Goal: Information Seeking & Learning: Learn about a topic

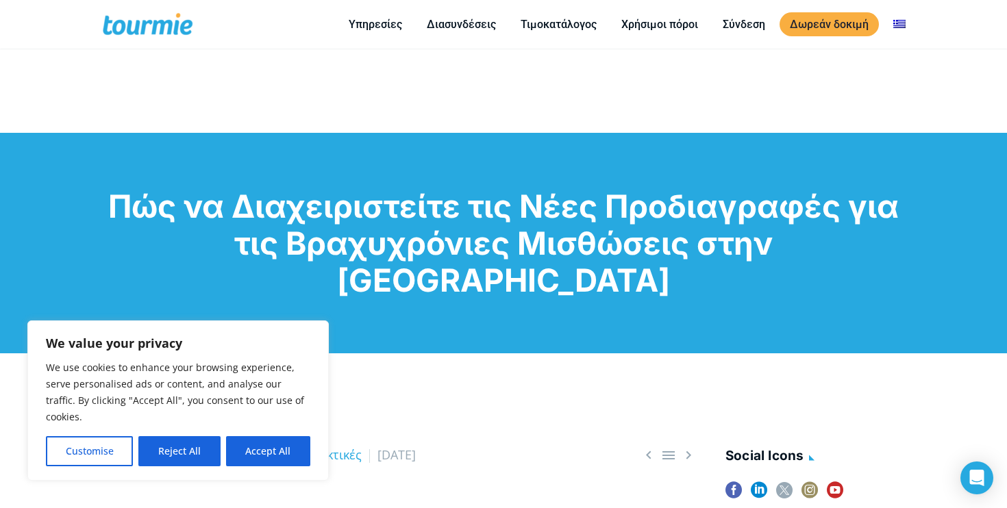
scroll to position [251, 0]
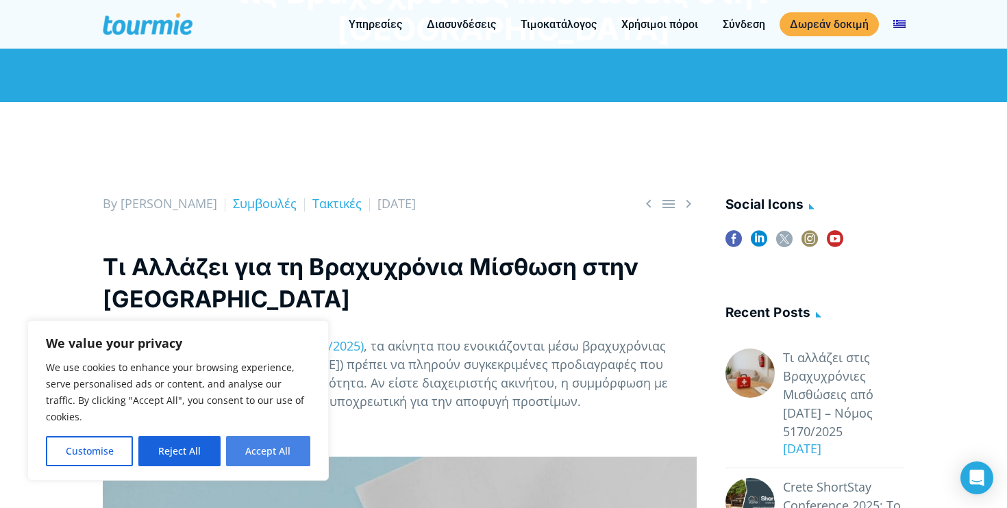
click at [266, 448] on button "Accept All" at bounding box center [268, 451] width 84 height 30
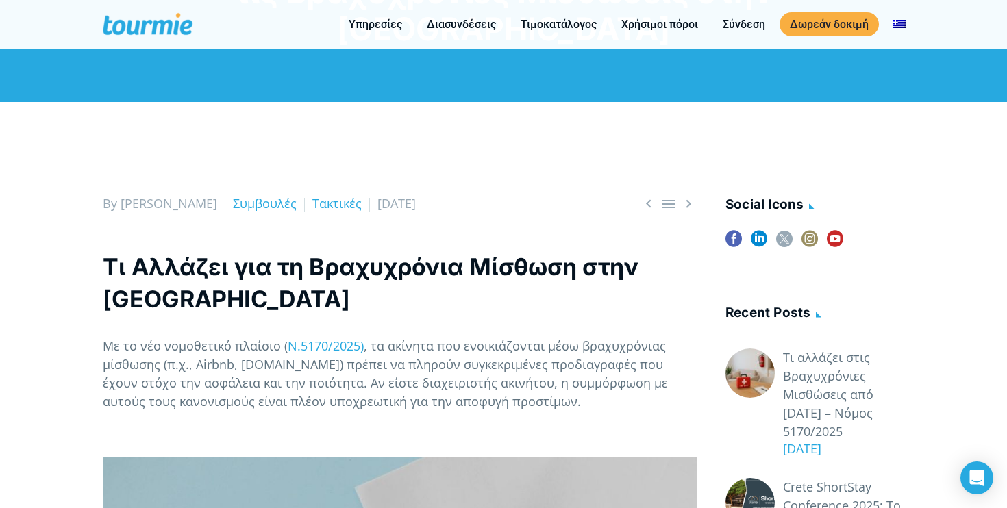
checkbox input "true"
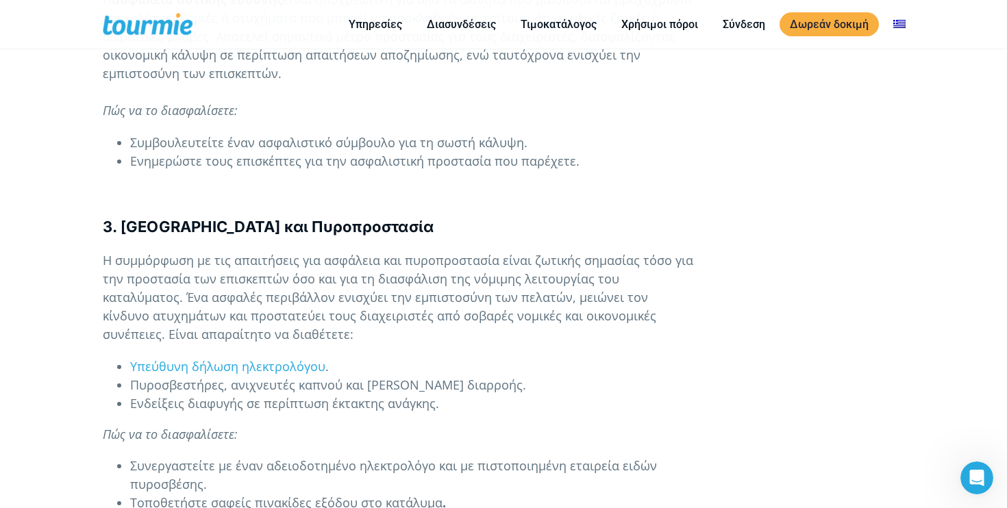
scroll to position [1576, 0]
click at [273, 359] on span "Υπεύθυνη δήλωση ηλεκτρολόγου" at bounding box center [227, 367] width 195 height 16
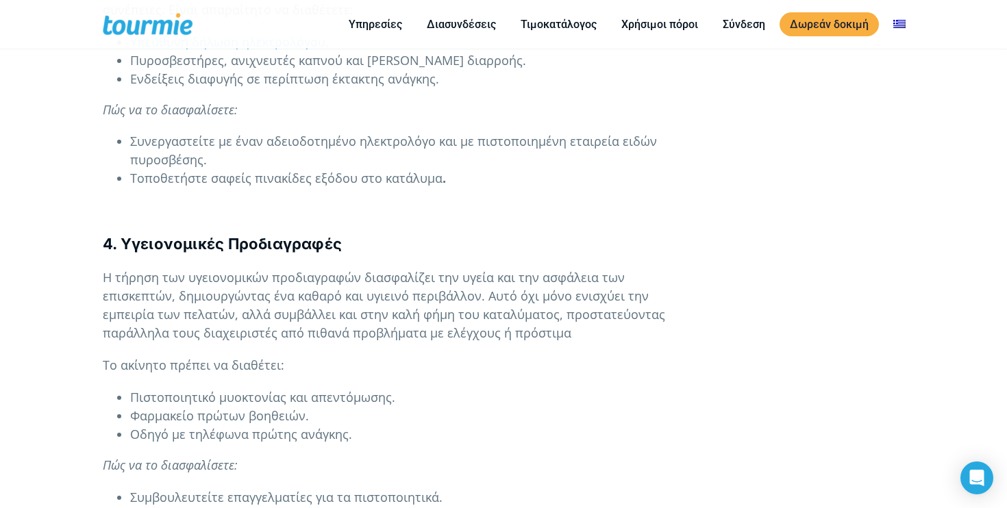
scroll to position [1970, 0]
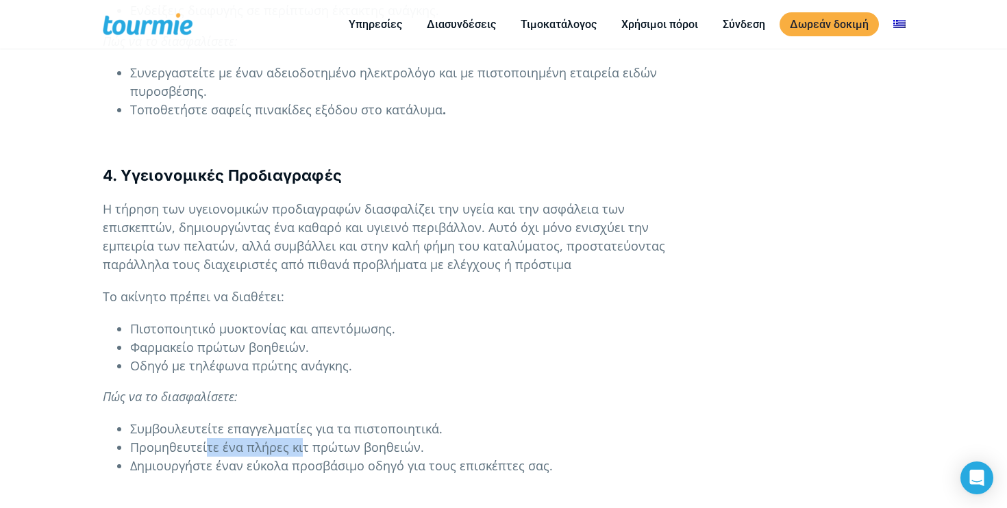
drag, startPoint x: 205, startPoint y: 406, endPoint x: 292, endPoint y: 406, distance: 87.6
click at [294, 439] on span "Προμηθευτείτε ένα πλήρες κιτ πρώτων βοηθειών." at bounding box center [277, 447] width 294 height 16
click at [194, 439] on span "Προμηθευτείτε ένα πλήρες κιτ πρώτων βοηθειών." at bounding box center [277, 447] width 294 height 16
click at [219, 439] on span "Προμηθευτείτε ένα πλήρες κιτ πρώτων βοηθειών." at bounding box center [277, 447] width 294 height 16
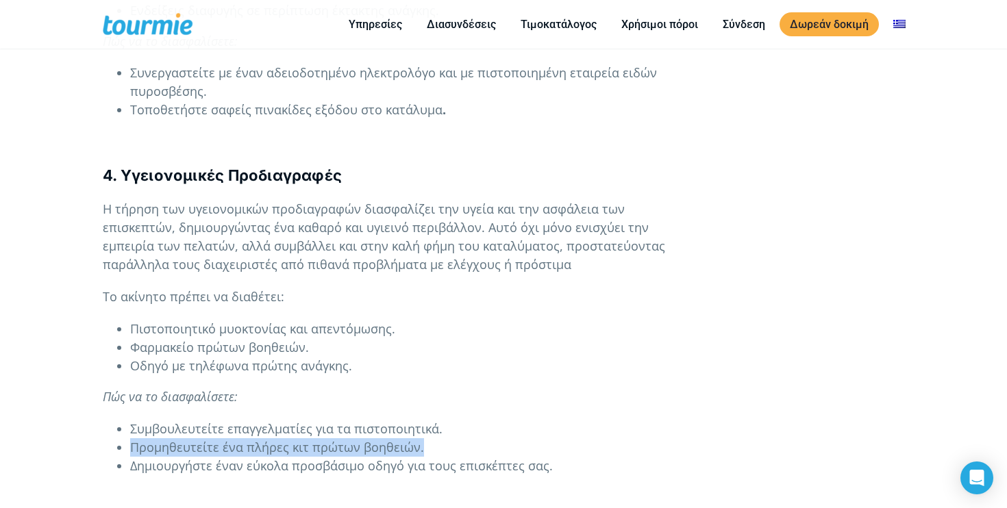
click at [219, 439] on span "Προμηθευτείτε ένα πλήρες κιτ πρώτων βοηθειών." at bounding box center [277, 447] width 294 height 16
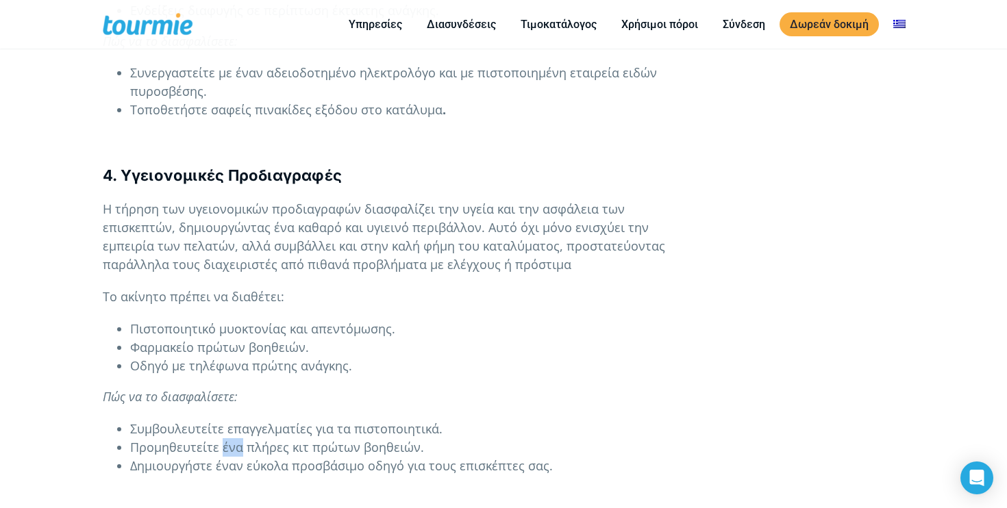
click at [219, 439] on span "Προμηθευτείτε ένα πλήρες κιτ πρώτων βοηθειών." at bounding box center [277, 447] width 294 height 16
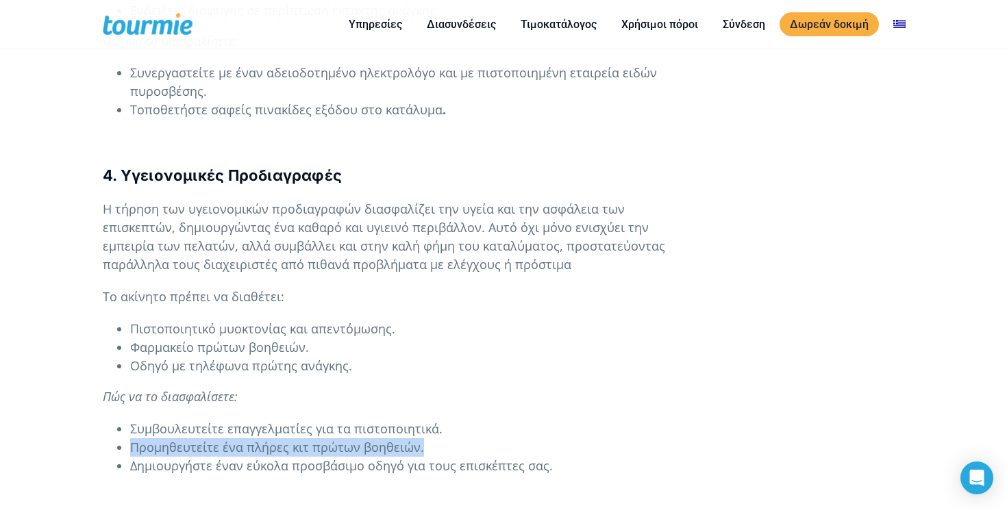
click at [219, 439] on span "Προμηθευτείτε ένα πλήρες κιτ πρώτων βοηθειών." at bounding box center [277, 447] width 294 height 16
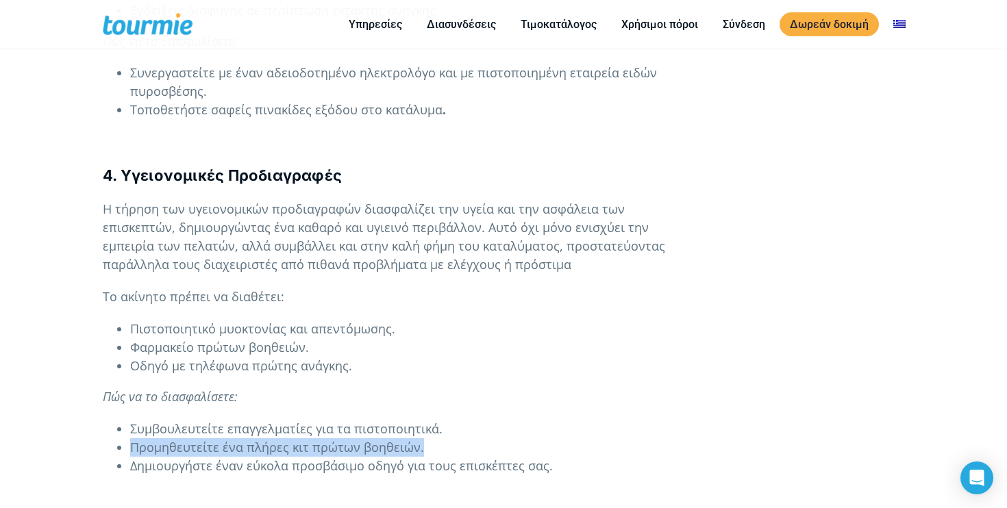
click at [219, 439] on span "Προμηθευτείτε ένα πλήρες κιτ πρώτων βοηθειών." at bounding box center [277, 447] width 294 height 16
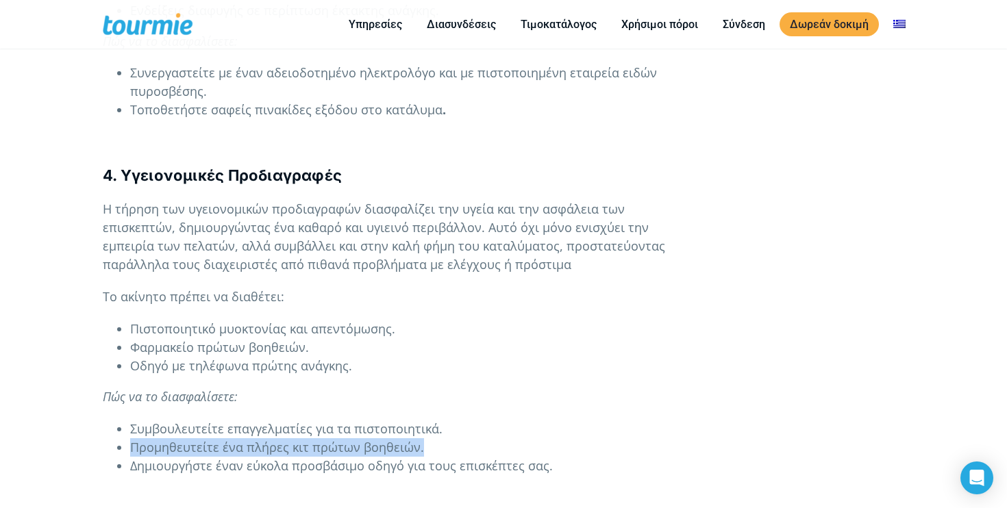
click at [219, 439] on span "Προμηθευτείτε ένα πλήρες κιτ πρώτων βοηθειών." at bounding box center [277, 447] width 294 height 16
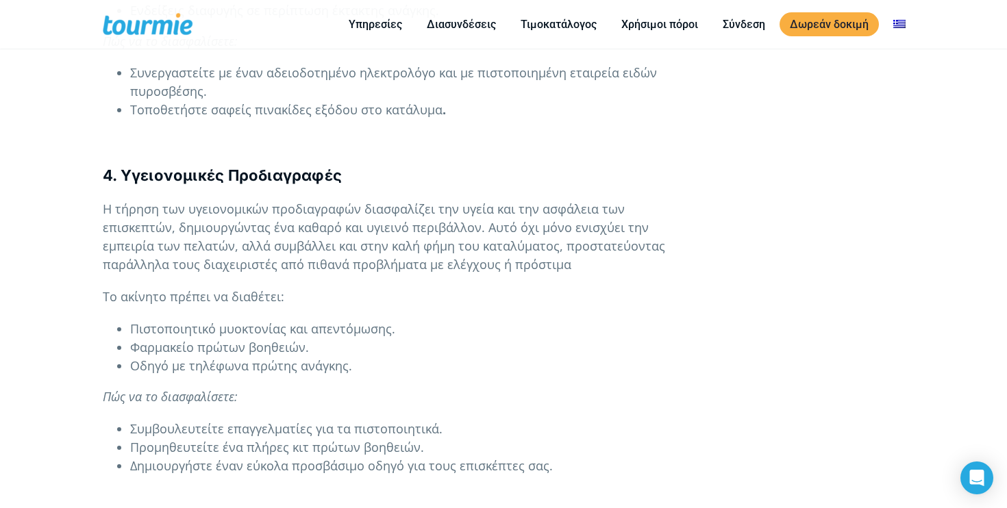
click at [215, 457] on li "Δημιουργήστε έναν εύκολα προσβάσιμο οδηγό για τους επισκέπτες σας." at bounding box center [413, 466] width 566 height 18
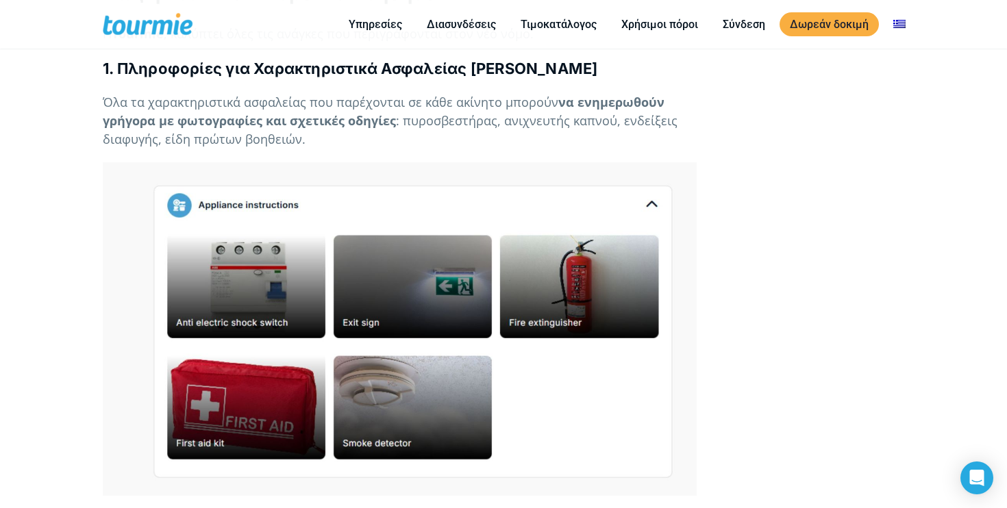
scroll to position [2724, 0]
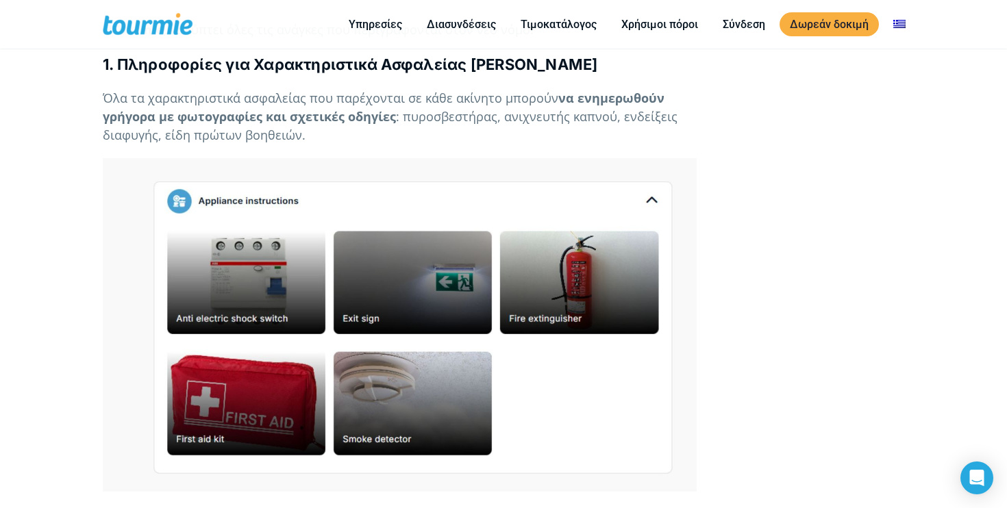
click at [257, 247] on p at bounding box center [400, 325] width 594 height 334
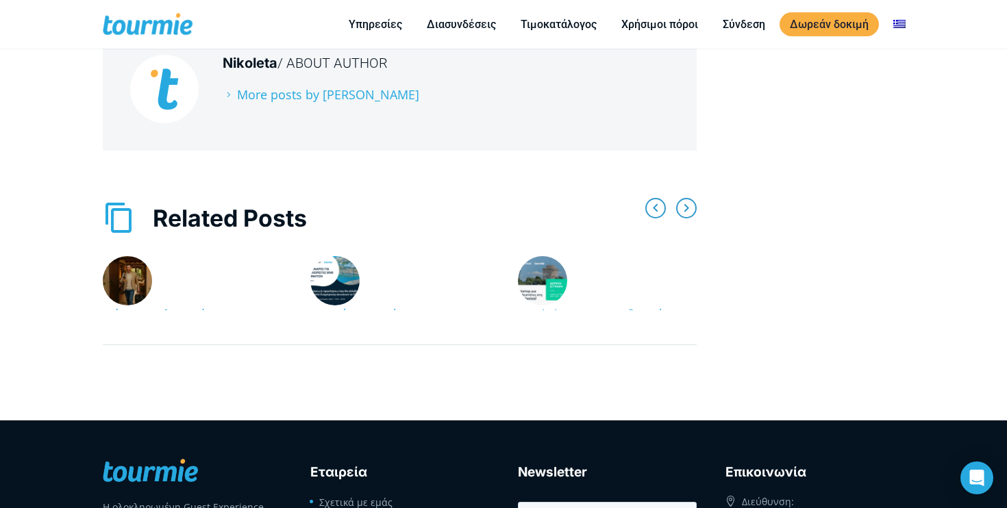
scroll to position [4770, 0]
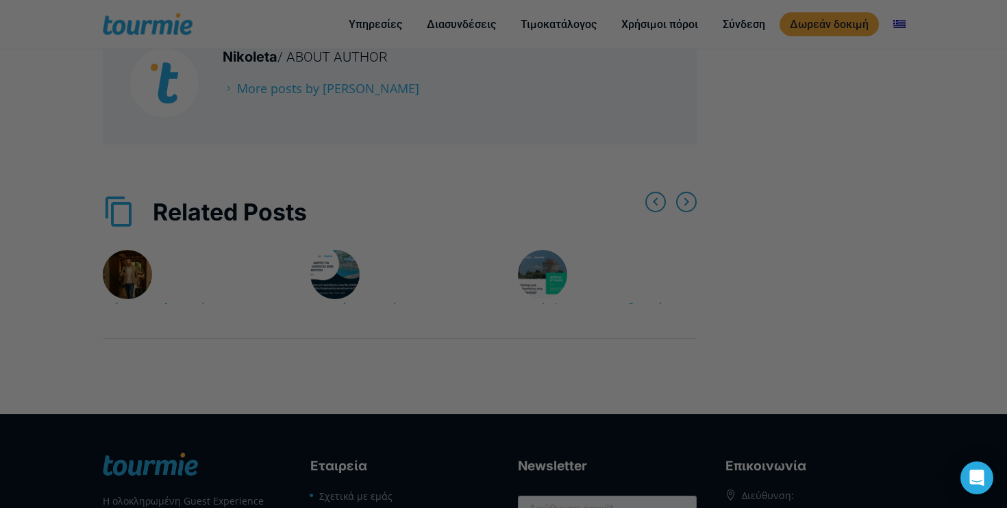
click at [859, 210] on div at bounding box center [508, 256] width 1017 height 513
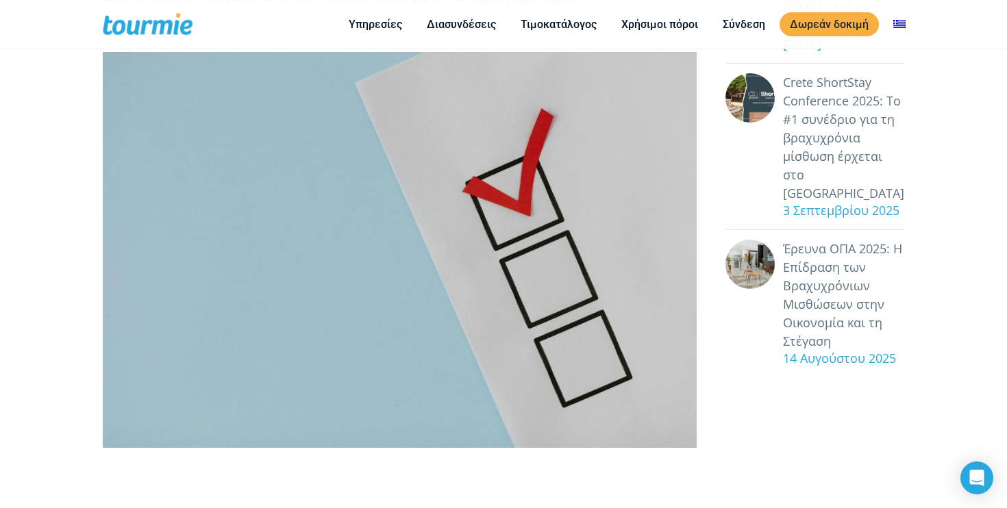
scroll to position [624, 0]
